Goal: Task Accomplishment & Management: Manage account settings

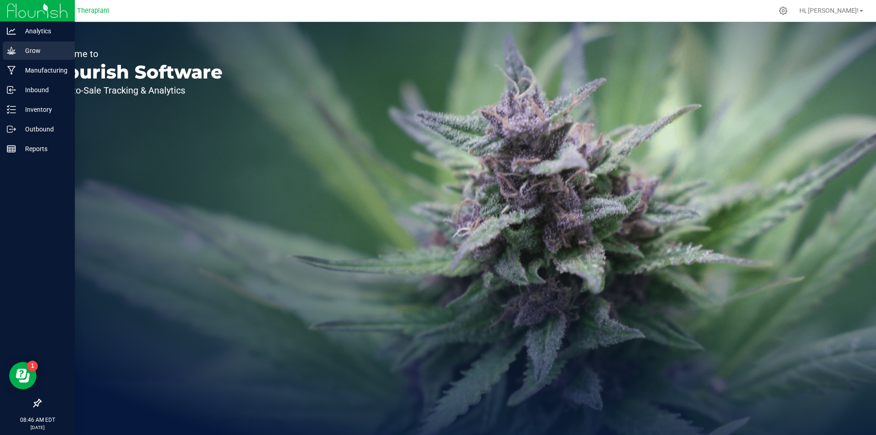
click at [13, 50] on icon at bounding box center [11, 50] width 9 height 9
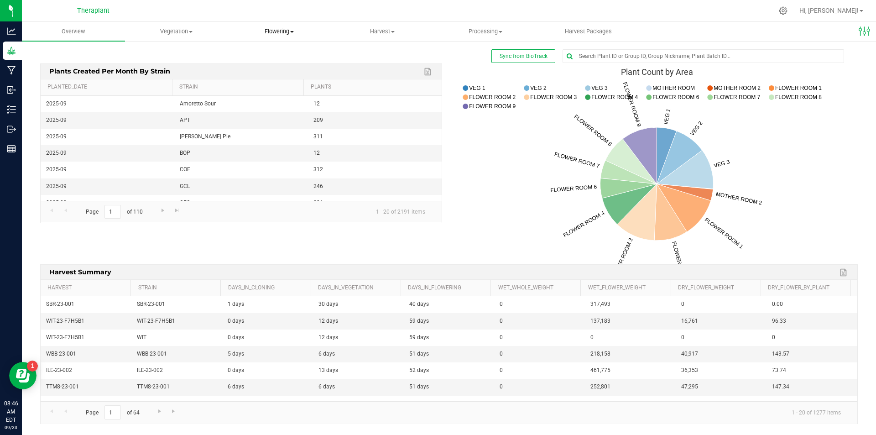
click at [267, 32] on span "Flowering" at bounding box center [280, 31] width 102 height 8
click at [270, 52] on span "Create harvest" at bounding box center [262, 55] width 68 height 8
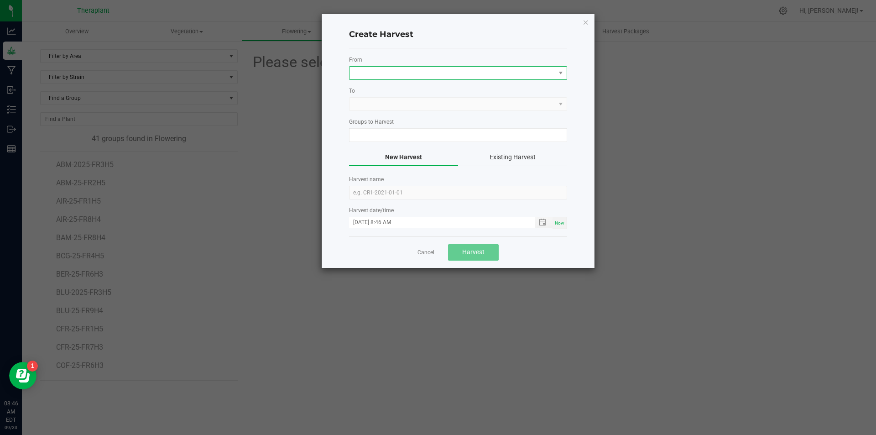
click at [368, 70] on span at bounding box center [453, 73] width 206 height 13
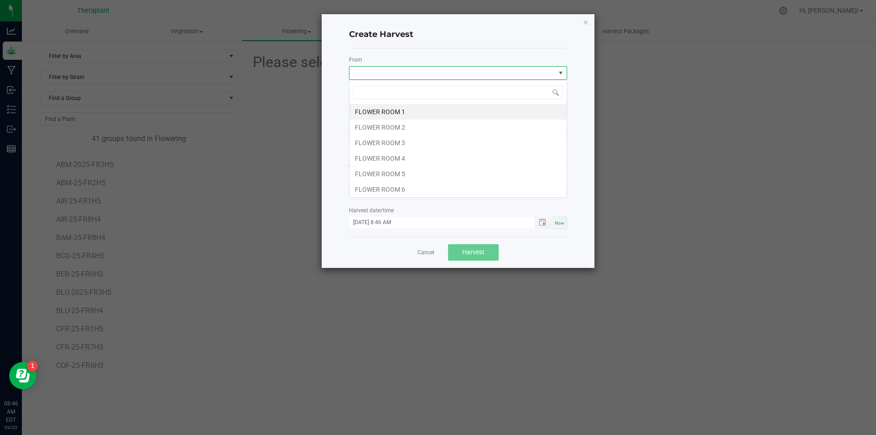
scroll to position [14, 218]
click at [392, 160] on li "FLOWER ROOM 4" at bounding box center [458, 159] width 217 height 16
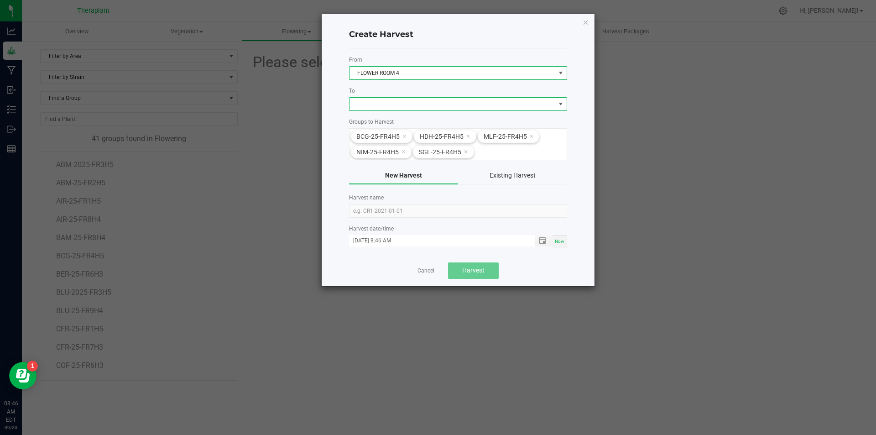
click at [412, 105] on span at bounding box center [453, 104] width 206 height 13
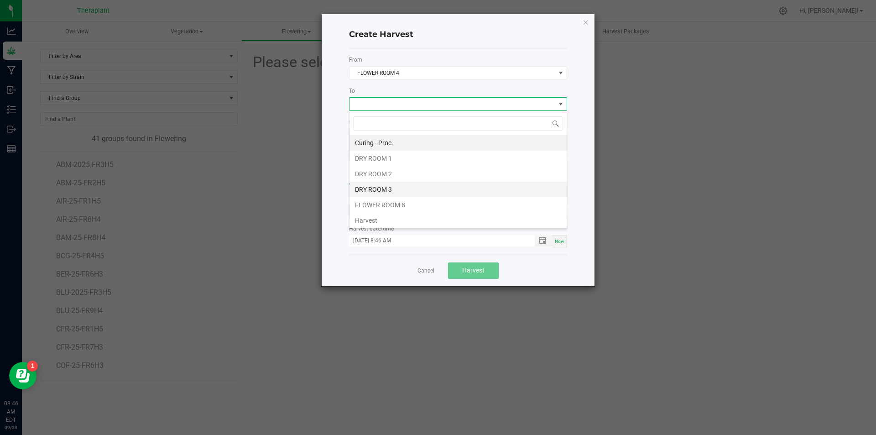
click at [391, 188] on li "DRY ROOM 3" at bounding box center [458, 190] width 217 height 16
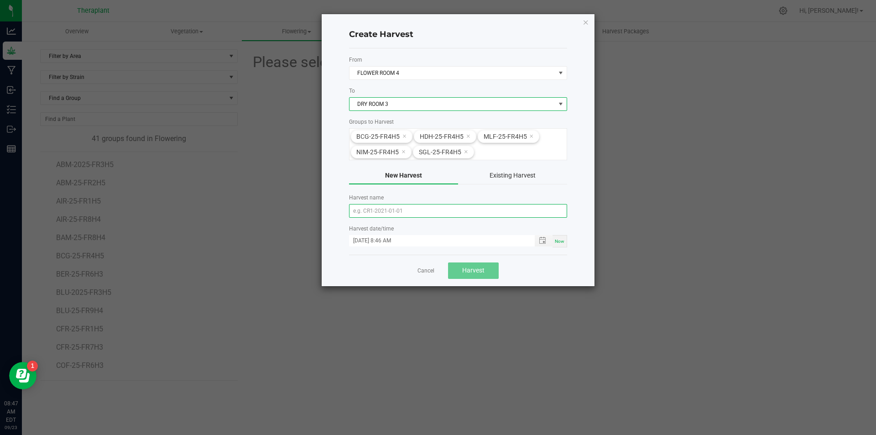
click at [418, 214] on input "text" at bounding box center [458, 211] width 218 height 14
type input "25-FR4H5"
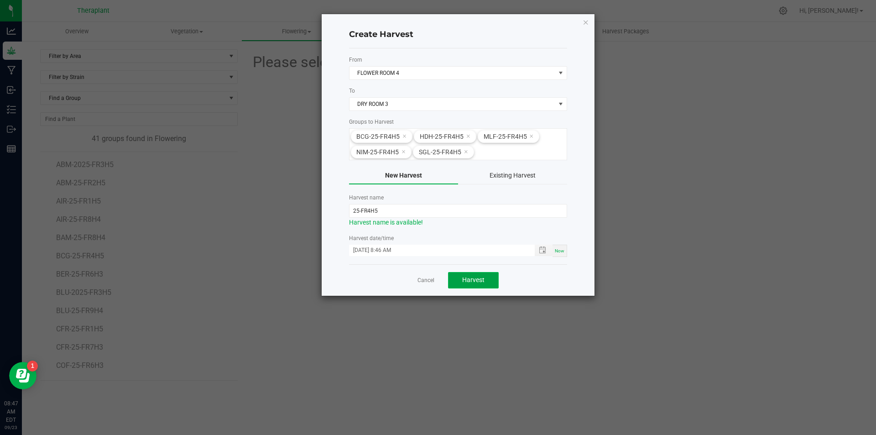
click at [463, 283] on span "Harvest" at bounding box center [473, 279] width 22 height 7
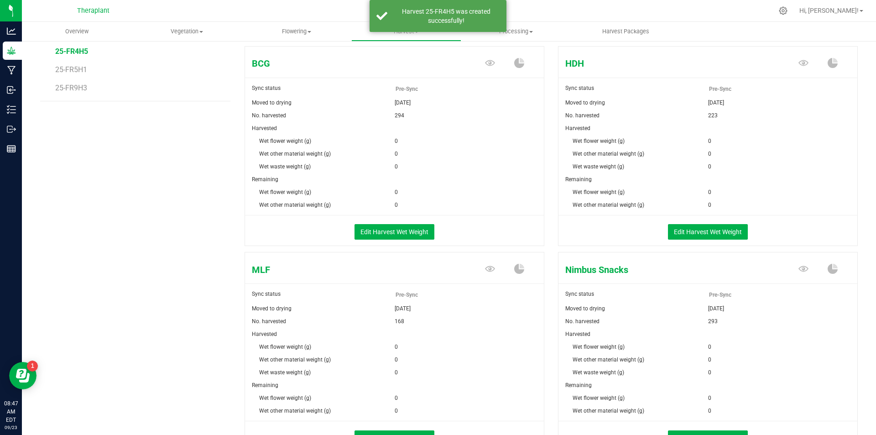
scroll to position [137, 0]
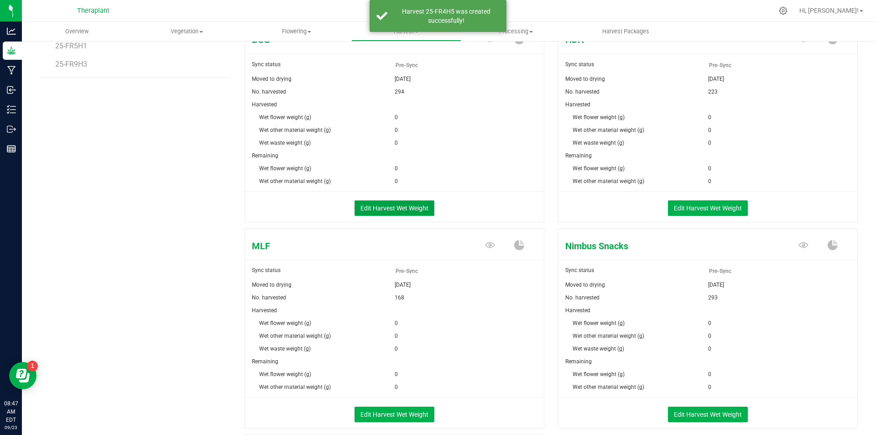
click at [392, 207] on button "Edit Harvest Wet Weight" at bounding box center [395, 208] width 80 height 16
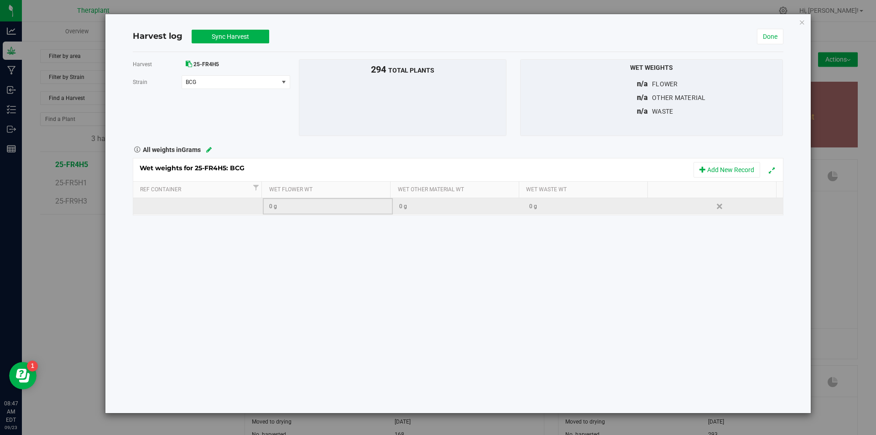
click at [296, 206] on div "0 g" at bounding box center [330, 206] width 123 height 9
type input "468561"
click at [304, 258] on div "Harvest 25-FR4H5 [GEOGRAPHIC_DATA] BCG Select strain BCG HDH MLF Nimbus Snacks …" at bounding box center [458, 232] width 651 height 361
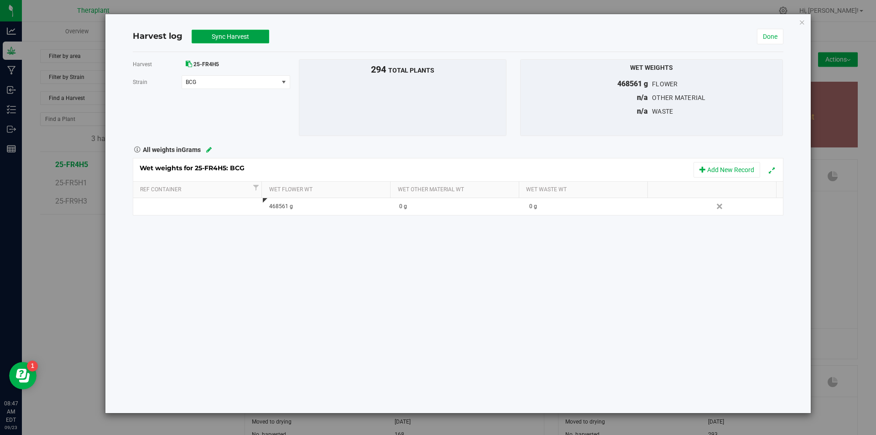
click at [234, 36] on span "Sync Harvest" at bounding box center [230, 36] width 37 height 7
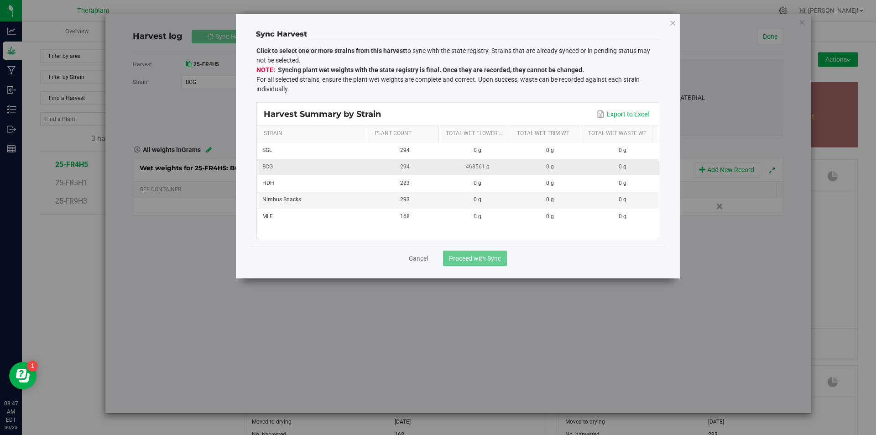
click at [329, 166] on div "BCG" at bounding box center [312, 166] width 101 height 9
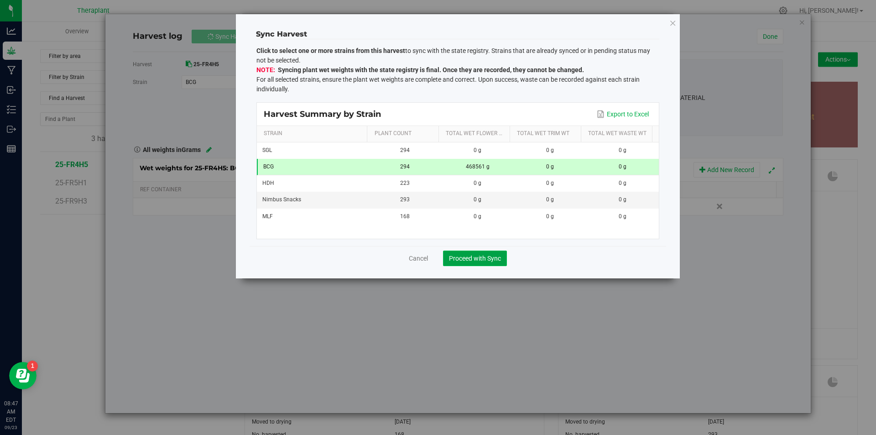
click at [474, 260] on span "Proceed with Sync" at bounding box center [475, 258] width 52 height 7
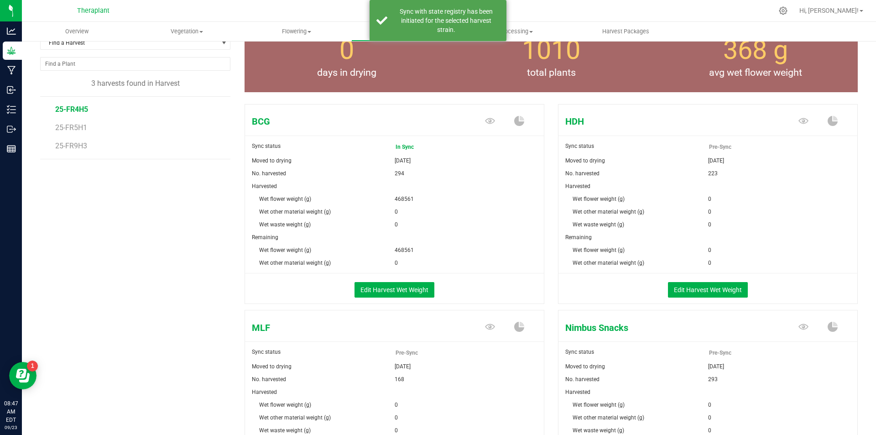
scroll to position [91, 0]
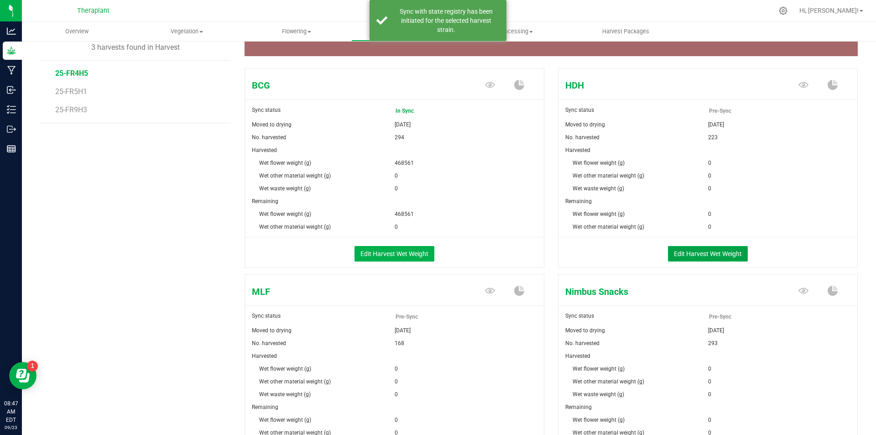
click at [698, 255] on button "Edit Harvest Wet Weight" at bounding box center [708, 254] width 80 height 16
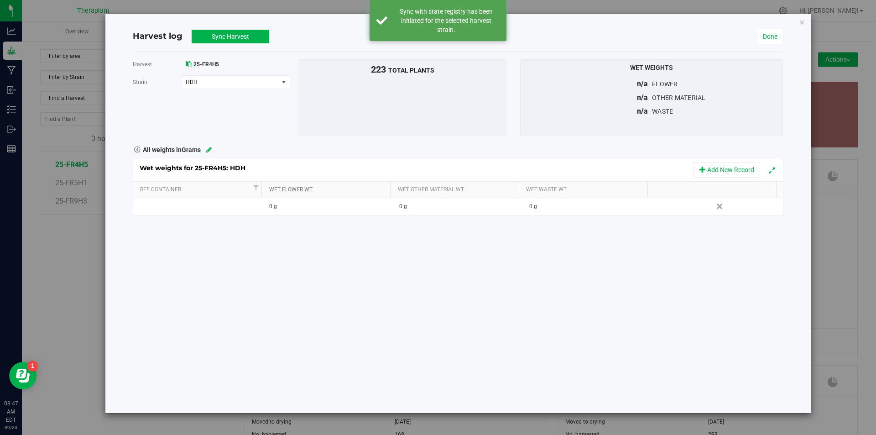
click at [329, 189] on link "Wet Flower Wt" at bounding box center [328, 189] width 118 height 7
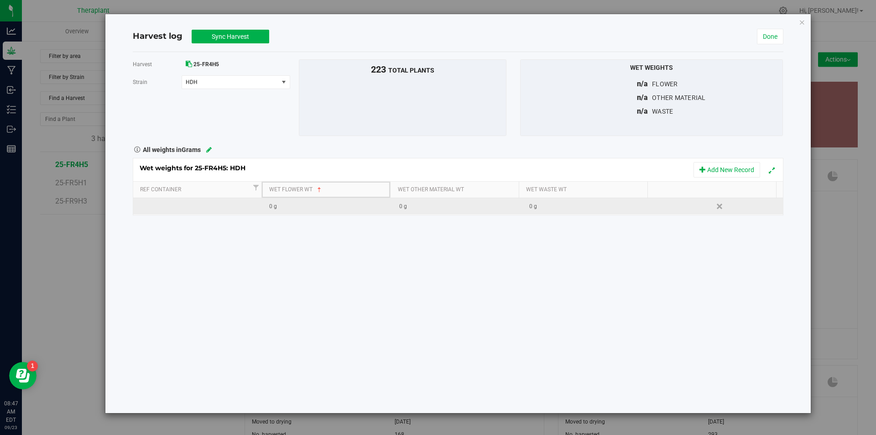
click at [320, 208] on div "0 g" at bounding box center [330, 206] width 123 height 9
click at [319, 188] on span at bounding box center [319, 189] width 7 height 7
click at [326, 206] on div "0 g" at bounding box center [330, 206] width 123 height 9
type input "298690"
click at [350, 271] on div "Harvest 25-FR4H5 [GEOGRAPHIC_DATA] HDH Select strain BCG HDH MLF Nimbus Snacks …" at bounding box center [458, 232] width 651 height 361
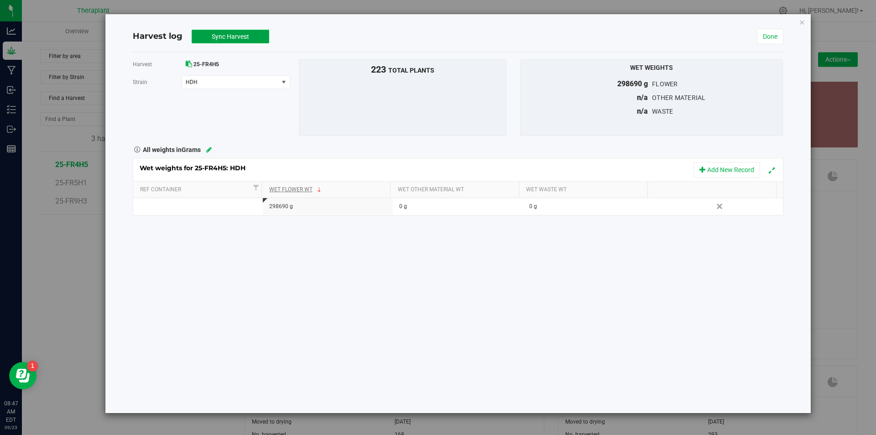
click at [235, 40] on span "Sync Harvest" at bounding box center [230, 36] width 37 height 7
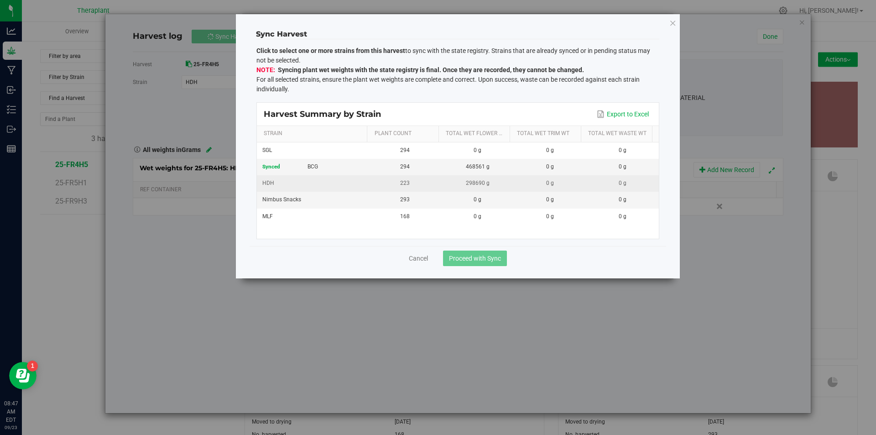
click at [329, 186] on div "HDH" at bounding box center [312, 183] width 101 height 9
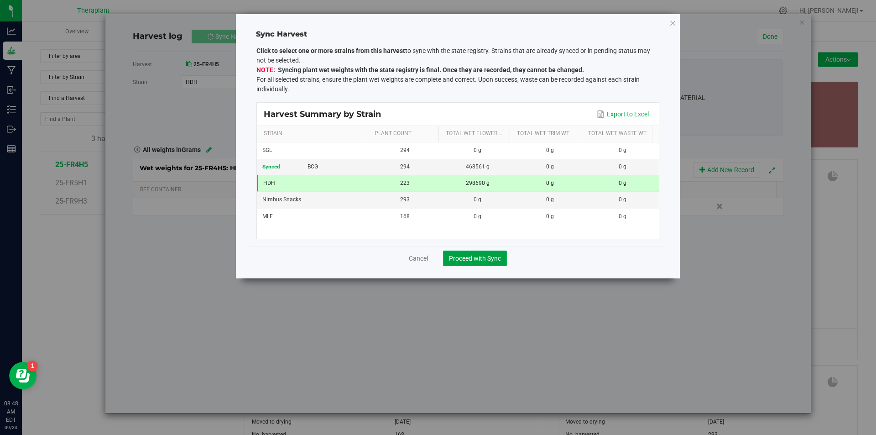
click at [480, 257] on span "Proceed with Sync" at bounding box center [475, 258] width 52 height 7
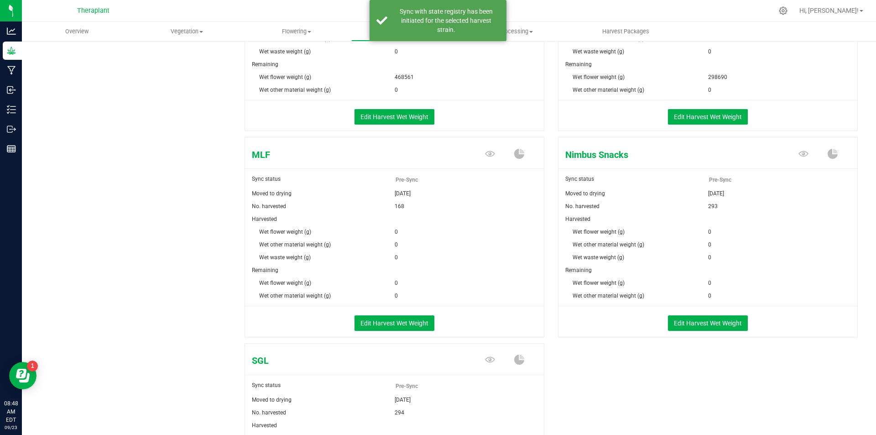
scroll to position [274, 0]
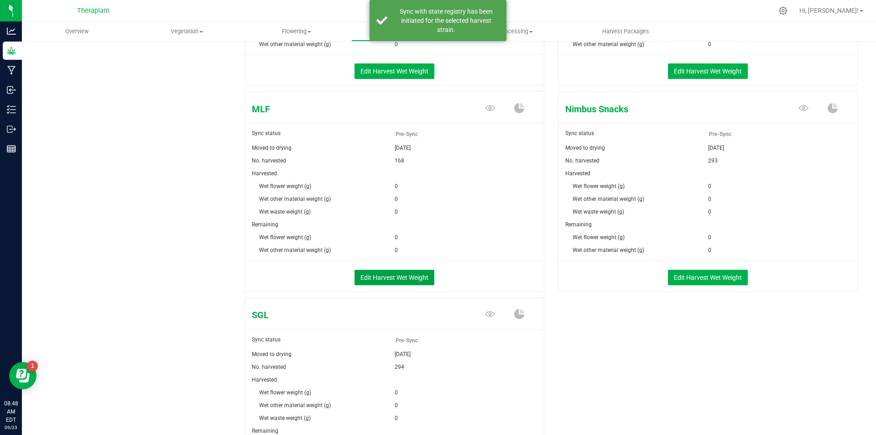
click at [404, 275] on button "Edit Harvest Wet Weight" at bounding box center [395, 278] width 80 height 16
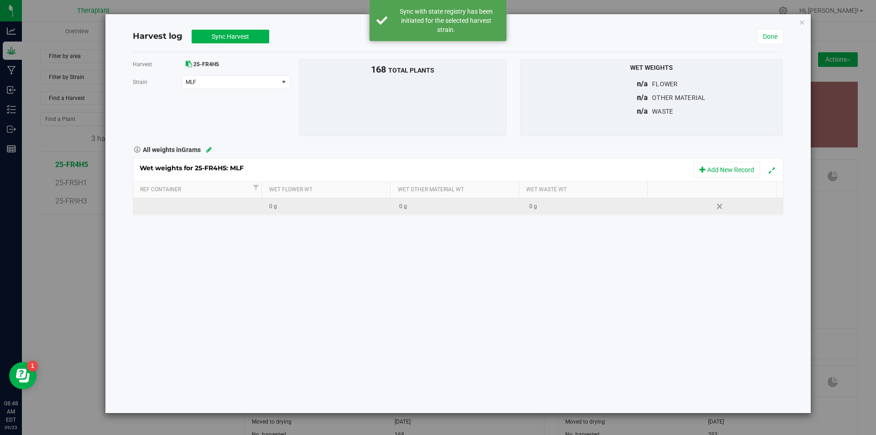
click at [327, 212] on td "0 g" at bounding box center [328, 206] width 130 height 16
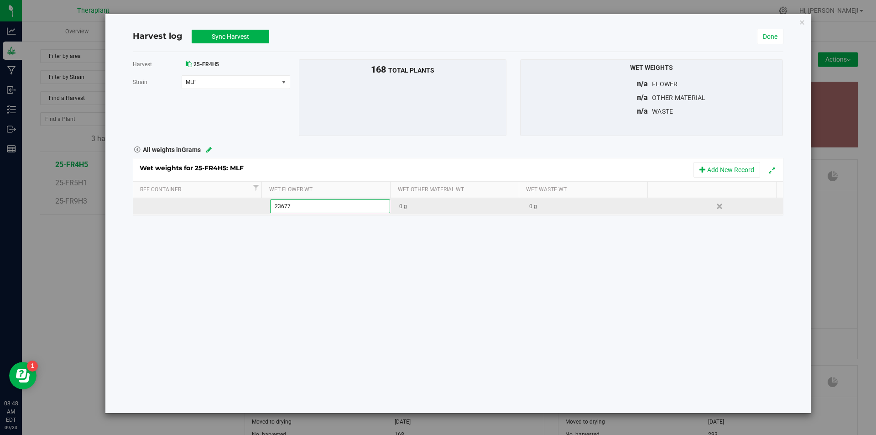
type input "236775"
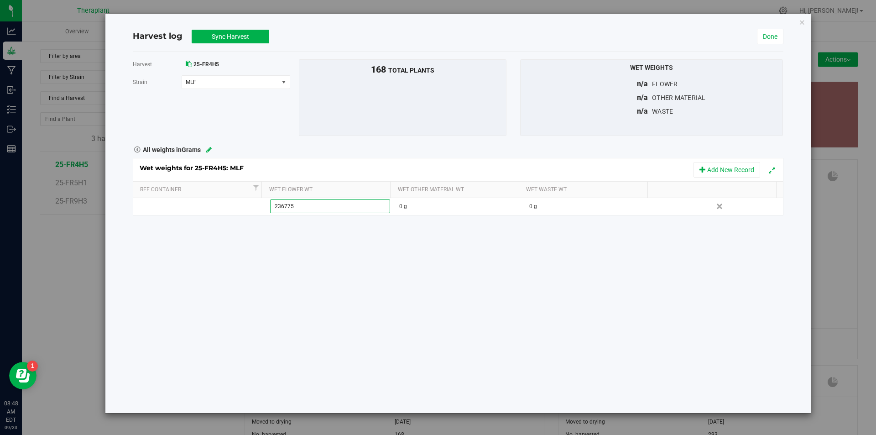
click at [346, 240] on div "Harvest 25-FR4H5 [GEOGRAPHIC_DATA] MLF Select strain BCG HDH MLF Nimbus Snacks …" at bounding box center [458, 232] width 651 height 361
click at [239, 37] on span "Sync Harvest" at bounding box center [230, 36] width 37 height 7
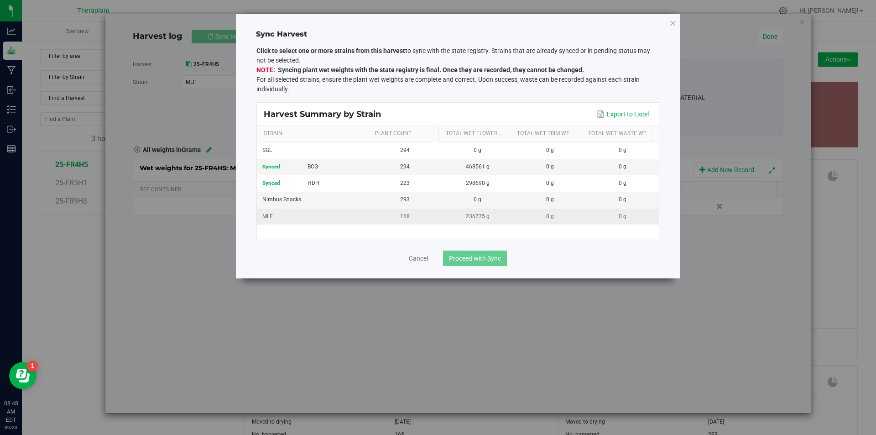
click at [315, 215] on div "MLF" at bounding box center [312, 216] width 101 height 9
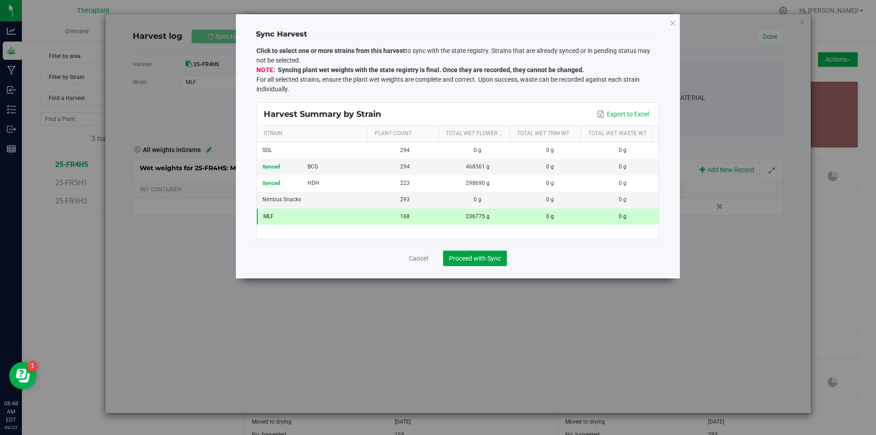
click at [470, 261] on span "Proceed with Sync" at bounding box center [475, 258] width 52 height 7
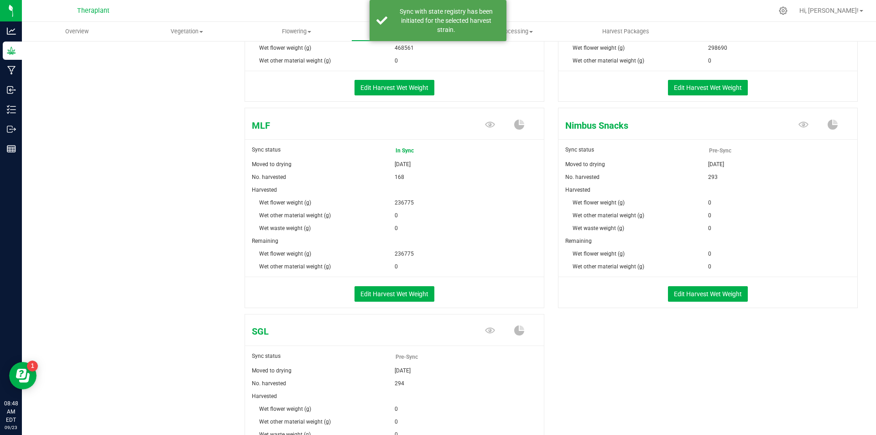
scroll to position [274, 0]
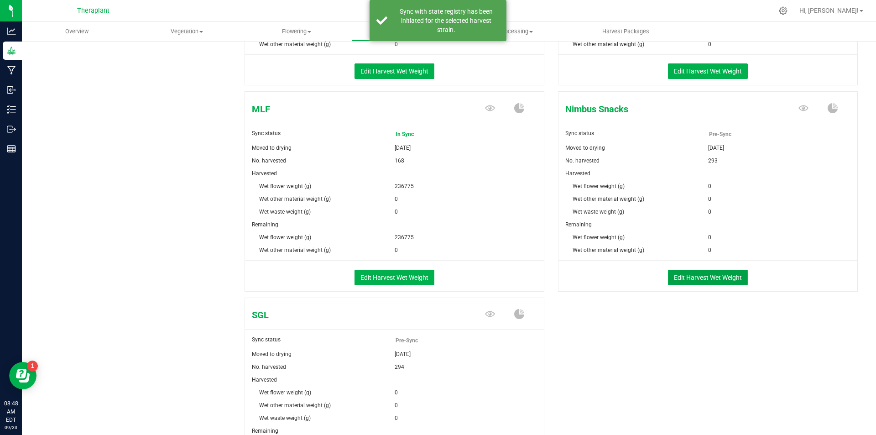
click at [694, 281] on button "Edit Harvest Wet Weight" at bounding box center [708, 278] width 80 height 16
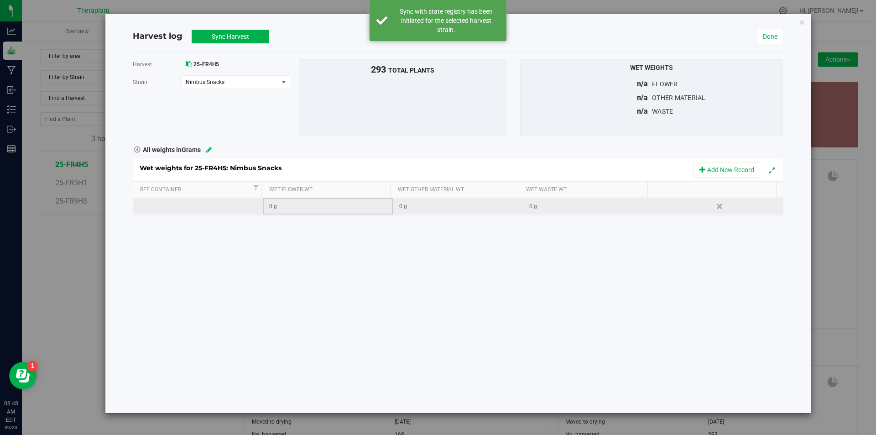
click at [310, 205] on div "0 g" at bounding box center [330, 206] width 123 height 9
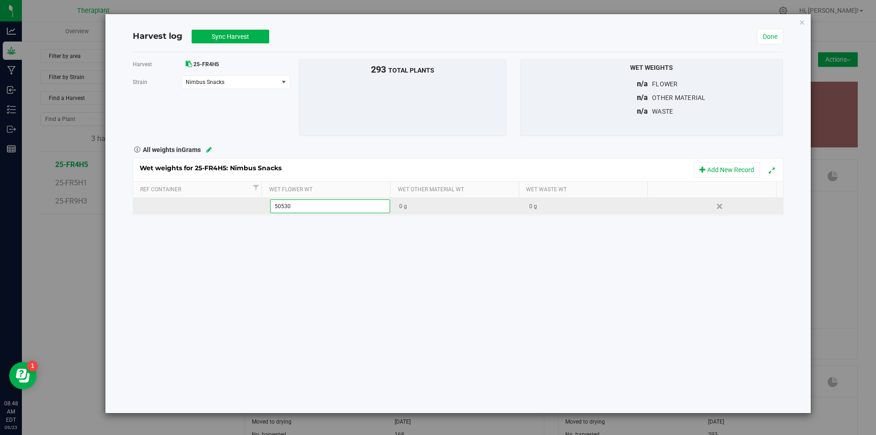
type input "505301"
click at [327, 243] on div "Harvest 25-FR4H5 [GEOGRAPHIC_DATA] Nimbus Snacks Select strain BCG HDH MLF Nimb…" at bounding box center [458, 232] width 651 height 361
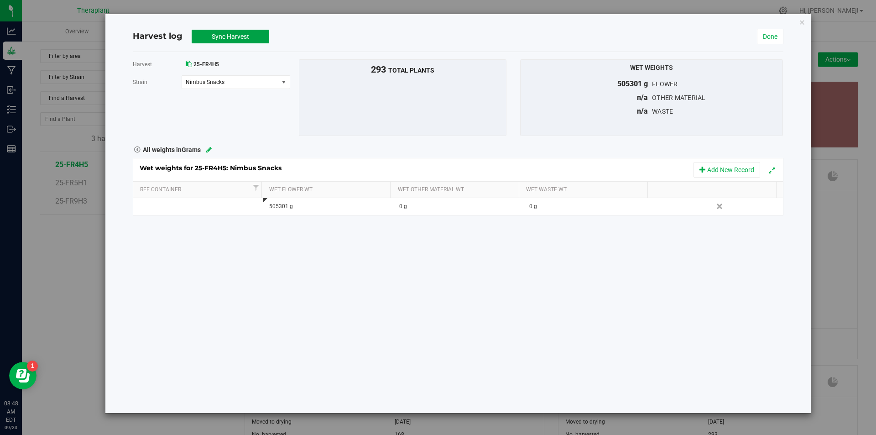
click at [231, 39] on span "Sync Harvest" at bounding box center [230, 36] width 37 height 7
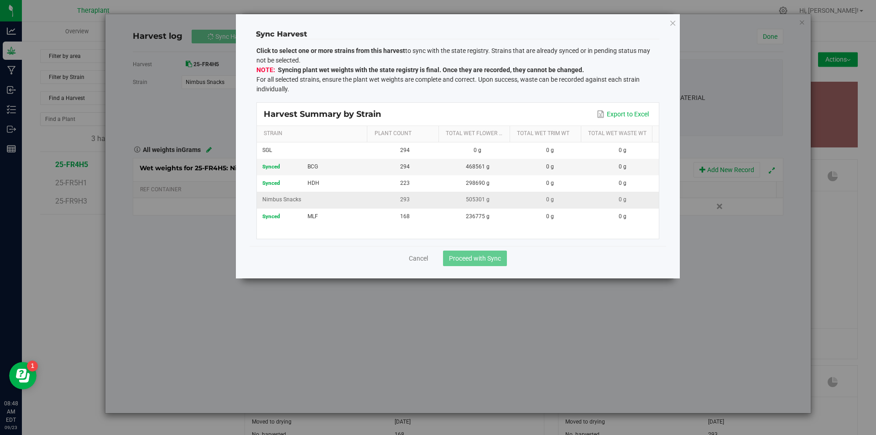
click at [321, 199] on div "Nimbus Snacks" at bounding box center [312, 199] width 101 height 9
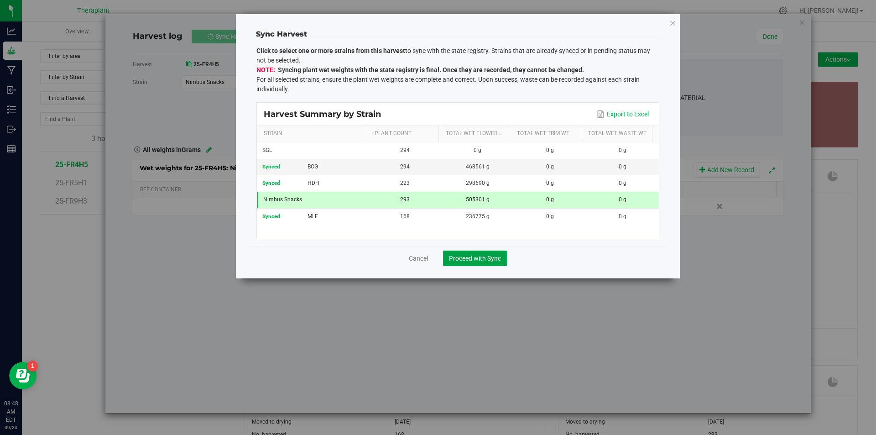
click at [480, 259] on span "Proceed with Sync" at bounding box center [475, 258] width 52 height 7
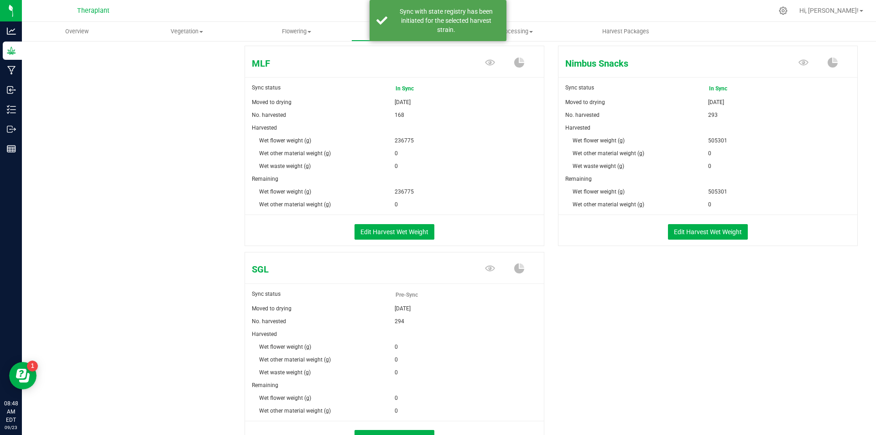
scroll to position [388, 0]
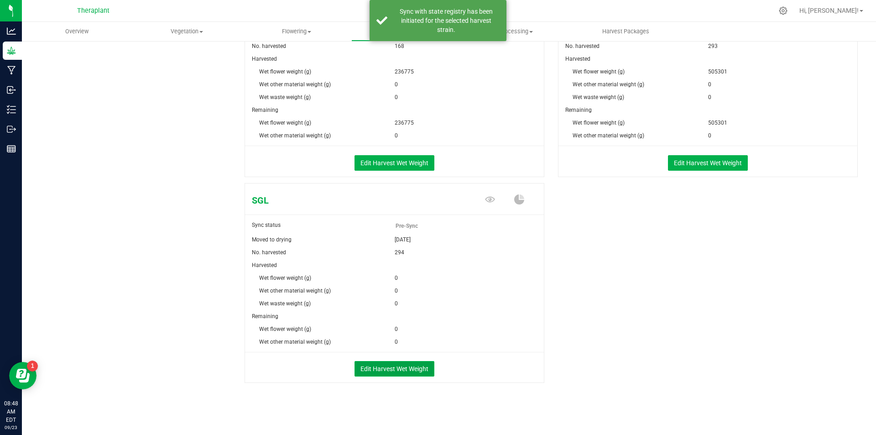
click at [382, 371] on button "Edit Harvest Wet Weight" at bounding box center [395, 369] width 80 height 16
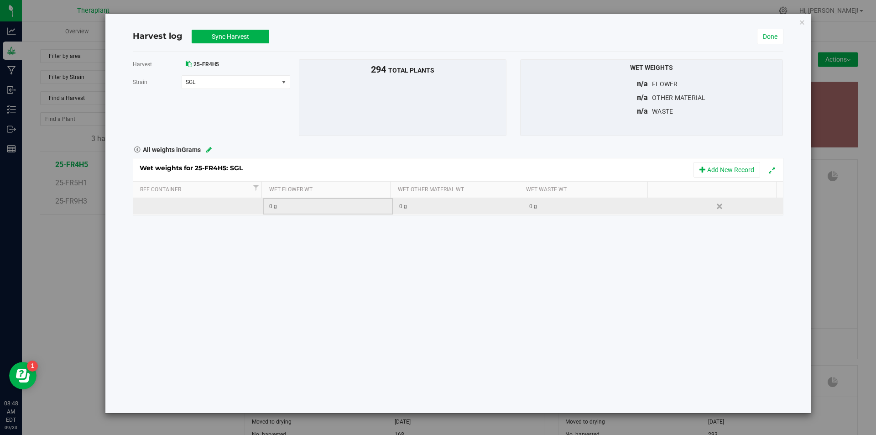
click at [301, 208] on div "0 g" at bounding box center [330, 206] width 123 height 9
type input "365142"
click at [319, 250] on div "Harvest 25-FR4H5 [GEOGRAPHIC_DATA] SGL Select strain BCG HDH MLF Nimbus Snacks …" at bounding box center [458, 232] width 651 height 361
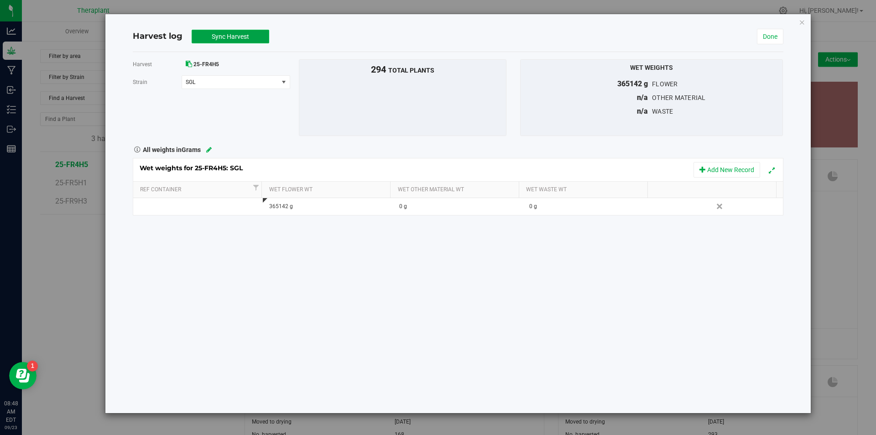
click at [220, 36] on span "Sync Harvest" at bounding box center [230, 36] width 37 height 7
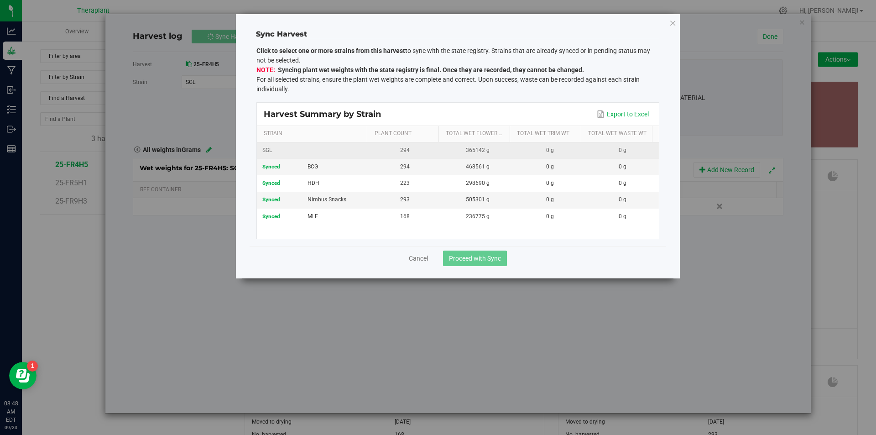
click at [311, 148] on div "SGL" at bounding box center [312, 150] width 101 height 9
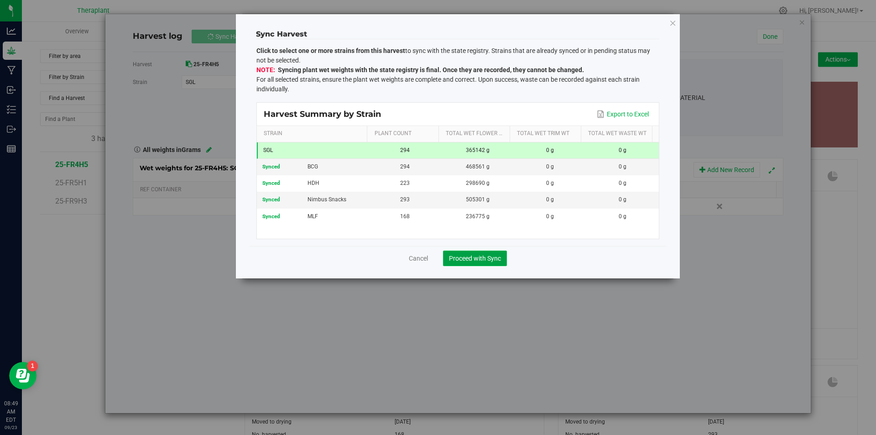
click at [470, 258] on span "Proceed with Sync" at bounding box center [475, 258] width 52 height 7
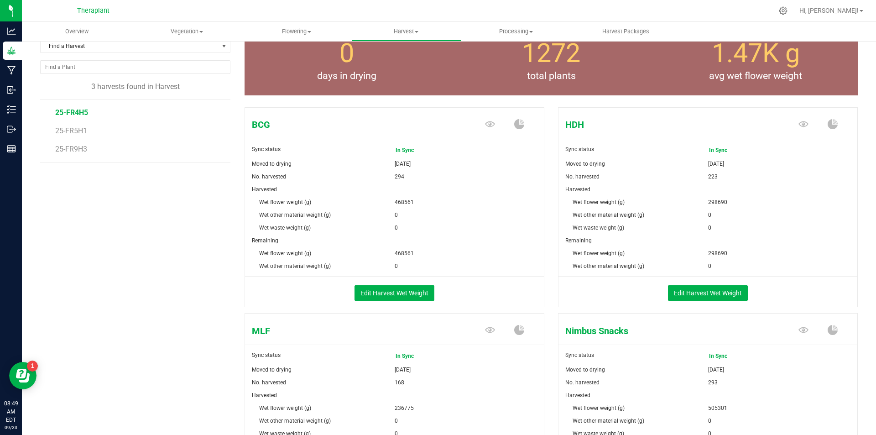
scroll to position [46, 0]
